Goal: Find specific page/section: Find specific page/section

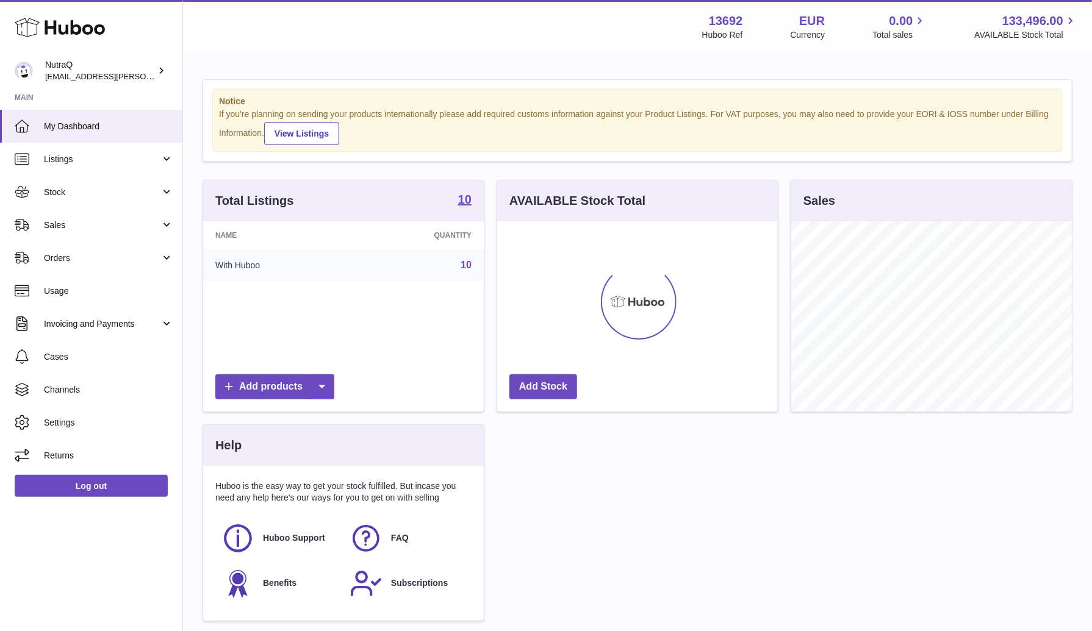
scroll to position [190, 281]
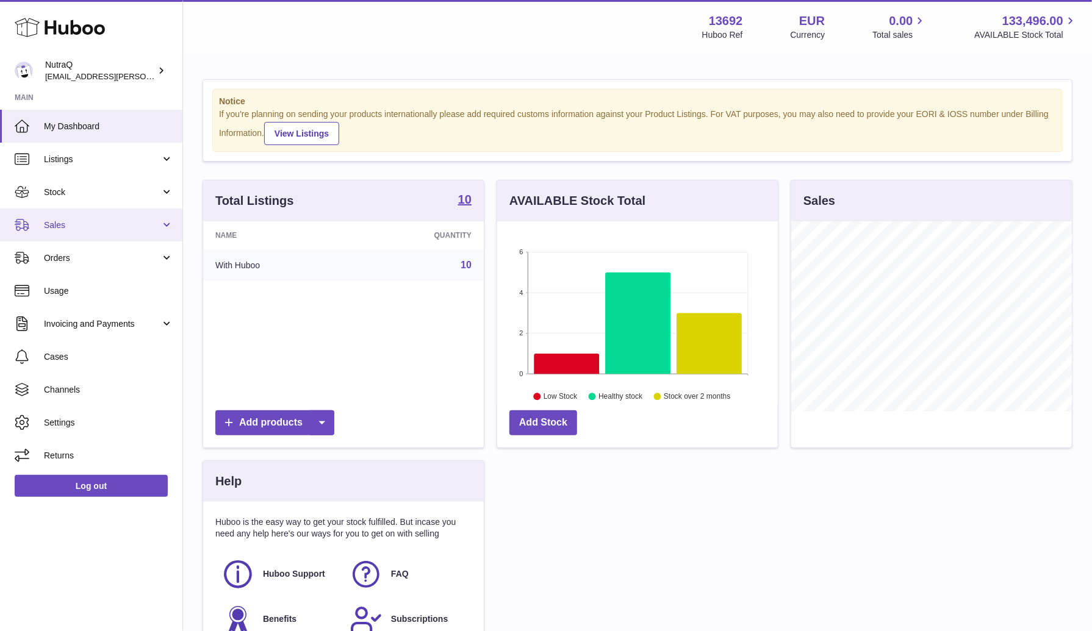
click at [85, 229] on span "Sales" at bounding box center [102, 226] width 117 height 12
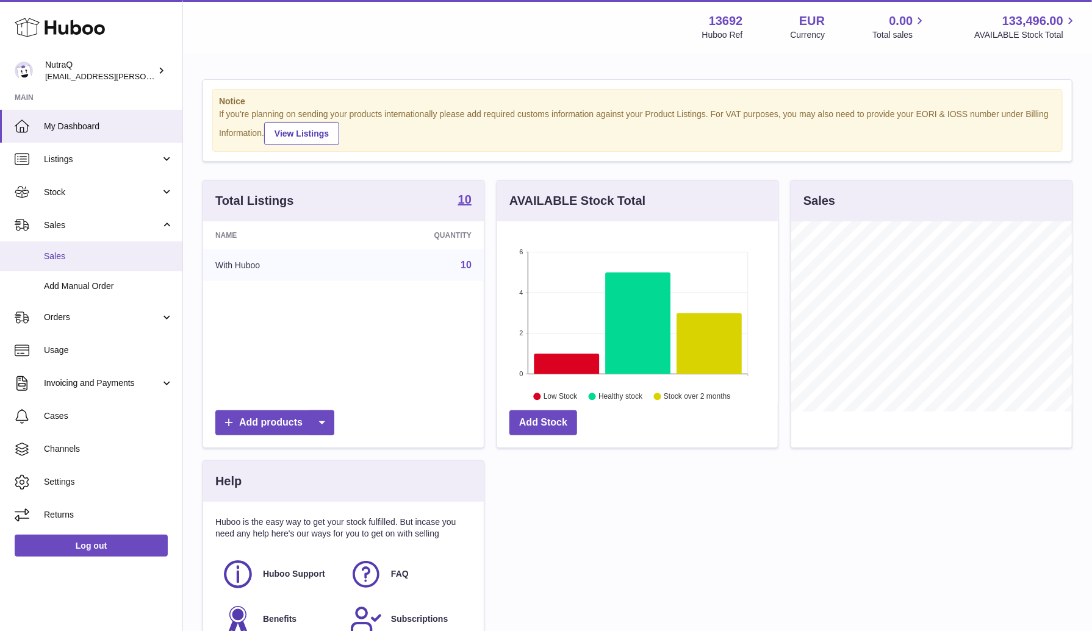
click at [100, 265] on link "Sales" at bounding box center [91, 257] width 182 height 30
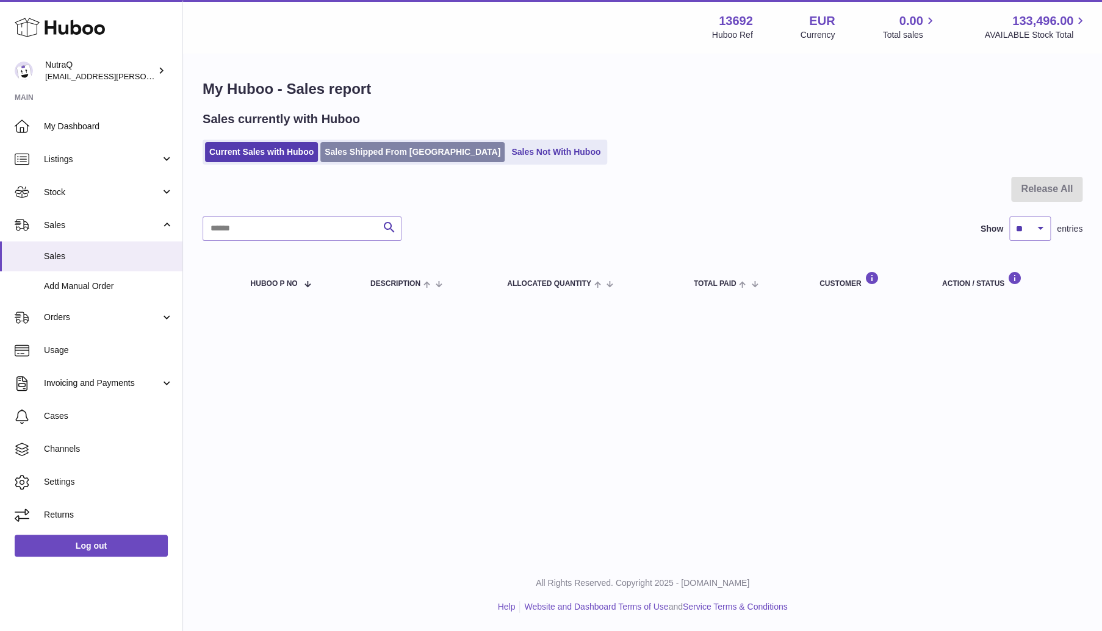
click at [413, 149] on link "Sales Shipped From [GEOGRAPHIC_DATA]" at bounding box center [412, 152] width 184 height 20
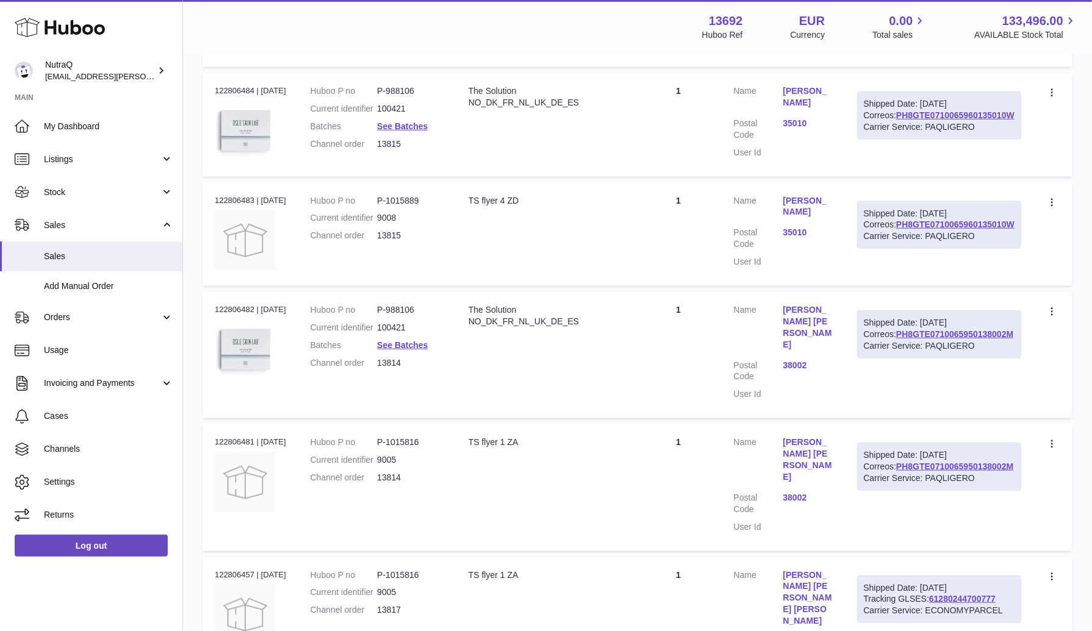
scroll to position [894, 0]
